Goal: Navigation & Orientation: Find specific page/section

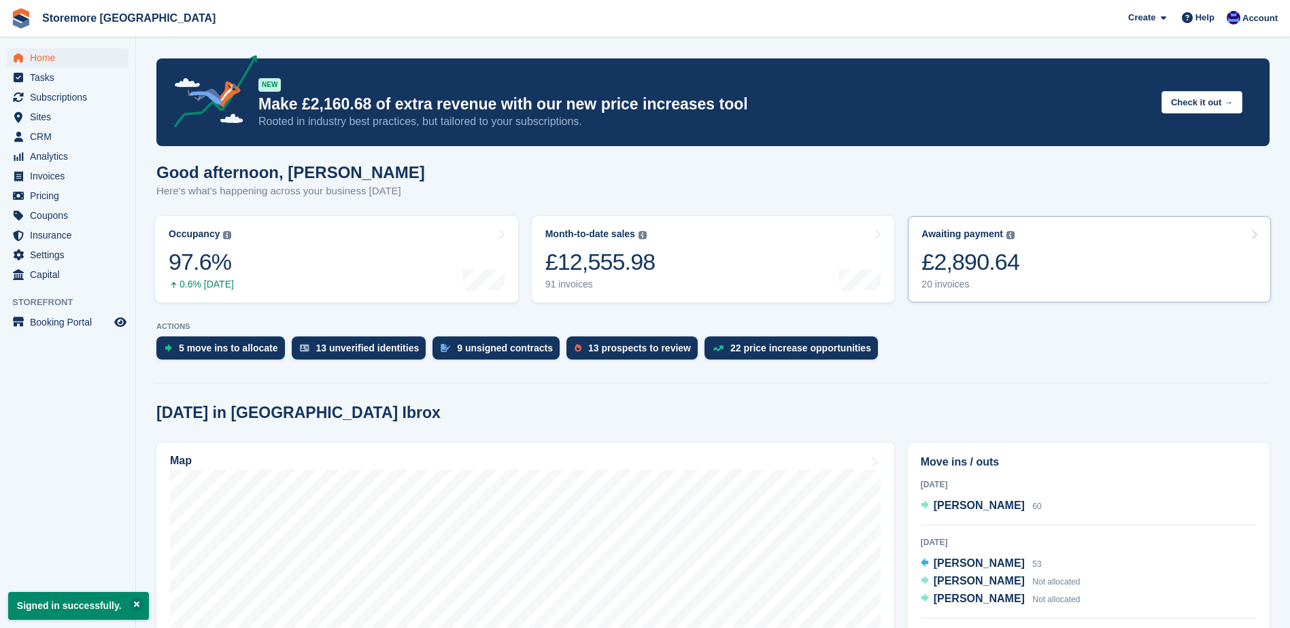
click at [951, 289] on div "20 invoices" at bounding box center [971, 285] width 98 height 12
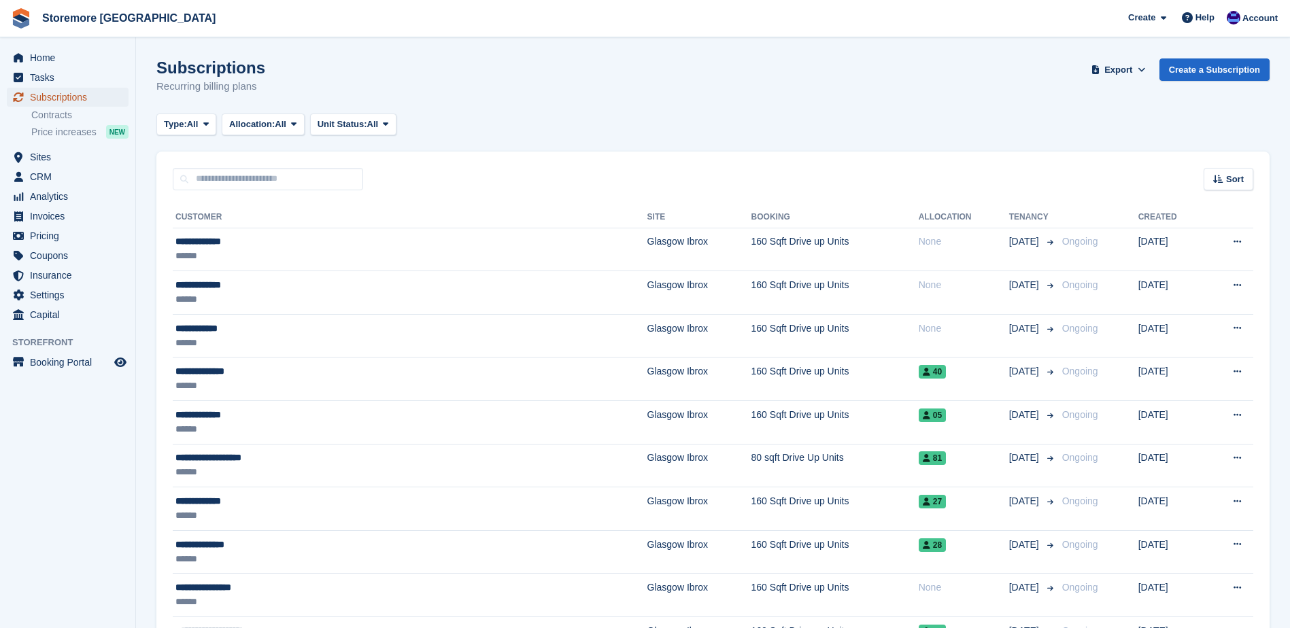
click at [74, 91] on span "Subscriptions" at bounding box center [71, 97] width 82 height 19
click at [74, 61] on span "Home" at bounding box center [71, 57] width 82 height 19
